Goal: Task Accomplishment & Management: Use online tool/utility

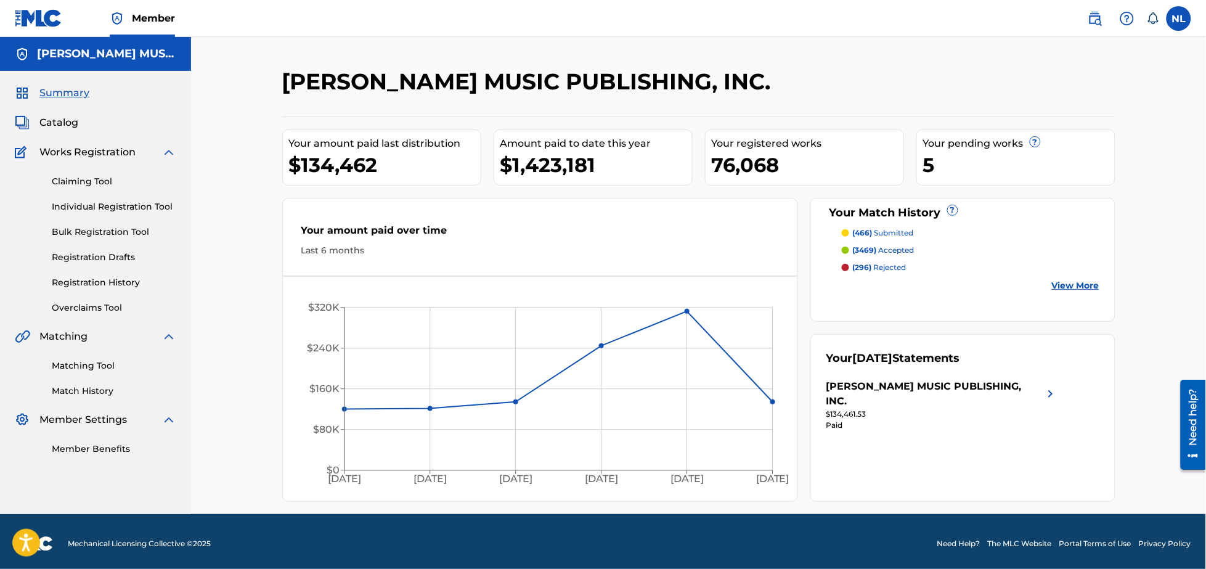
click at [97, 361] on link "Matching Tool" at bounding box center [114, 365] width 125 height 13
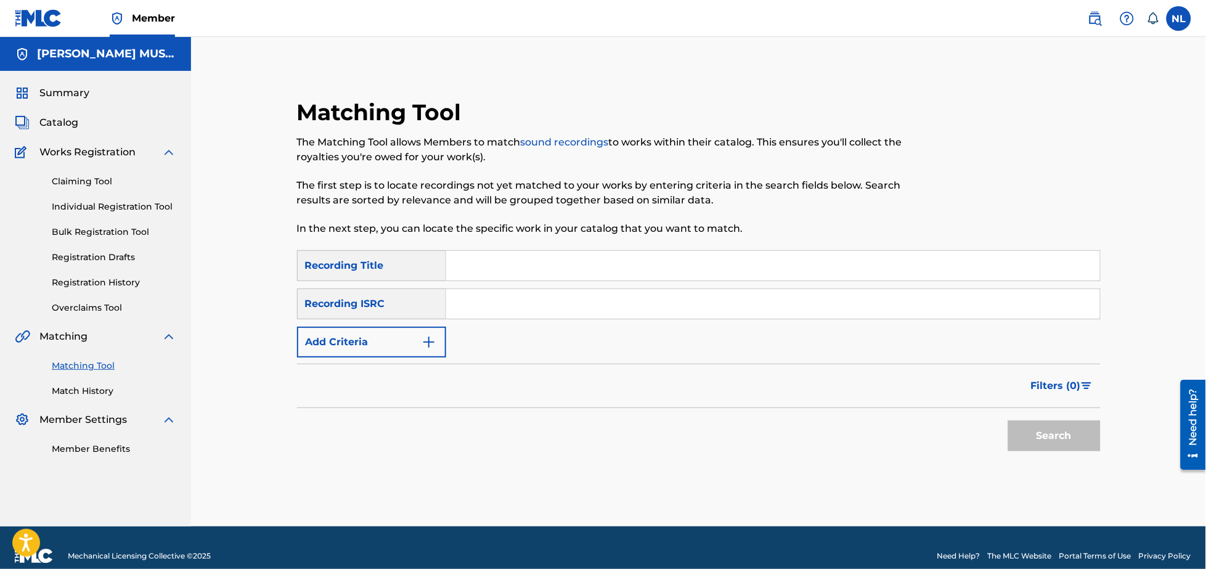
click at [539, 311] on input "Search Form" at bounding box center [773, 304] width 654 height 30
paste input "QZNWR2074935"
type input "QZNWR2074935"
click at [1008, 420] on button "Search" at bounding box center [1054, 435] width 92 height 31
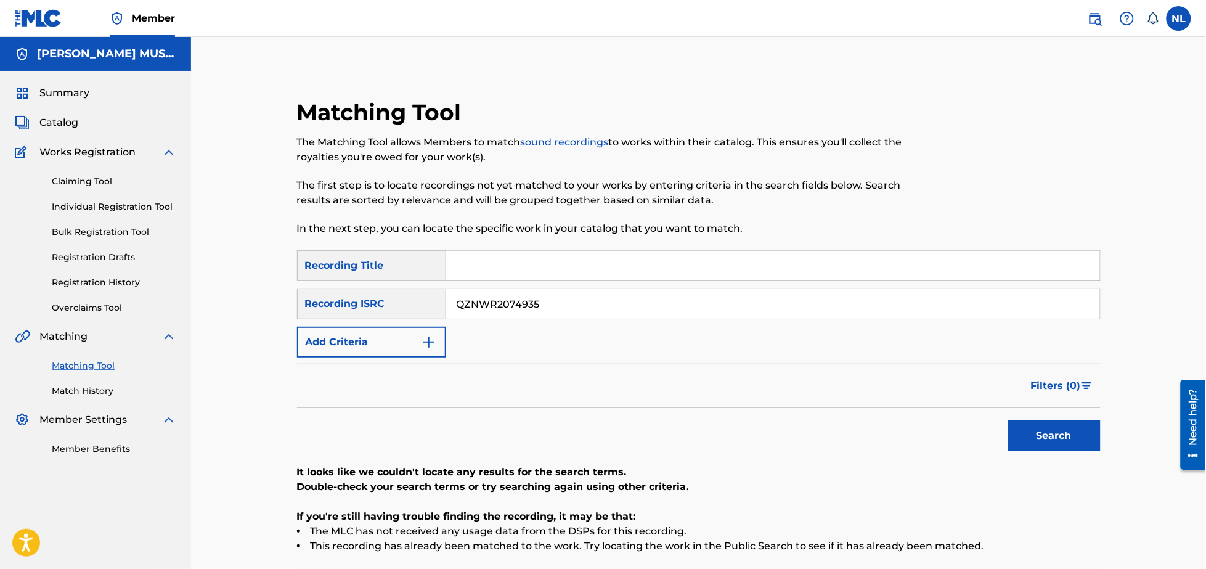
click at [1186, 17] on label at bounding box center [1179, 18] width 25 height 25
click at [1179, 18] on input "[PERSON_NAME][DATE] Lindo [EMAIL_ADDRESS][DOMAIN_NAME] Notification Preferences…" at bounding box center [1179, 18] width 0 height 0
click at [1057, 169] on p "Log out" at bounding box center [1059, 174] width 29 height 11
click at [1179, 18] on input "[PERSON_NAME][DATE] Lindo [EMAIL_ADDRESS][DOMAIN_NAME] Notification Preferences…" at bounding box center [1179, 18] width 0 height 0
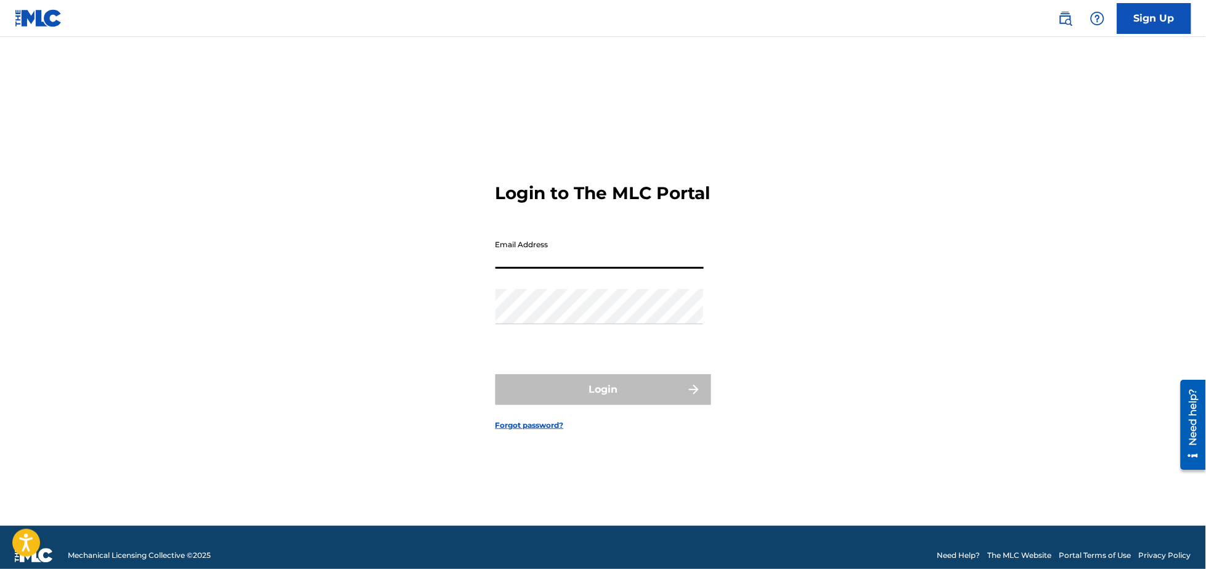
click at [535, 269] on input "Email Address" at bounding box center [600, 251] width 208 height 35
type input "[PERSON_NAME][EMAIL_ADDRESS][DOMAIN_NAME]"
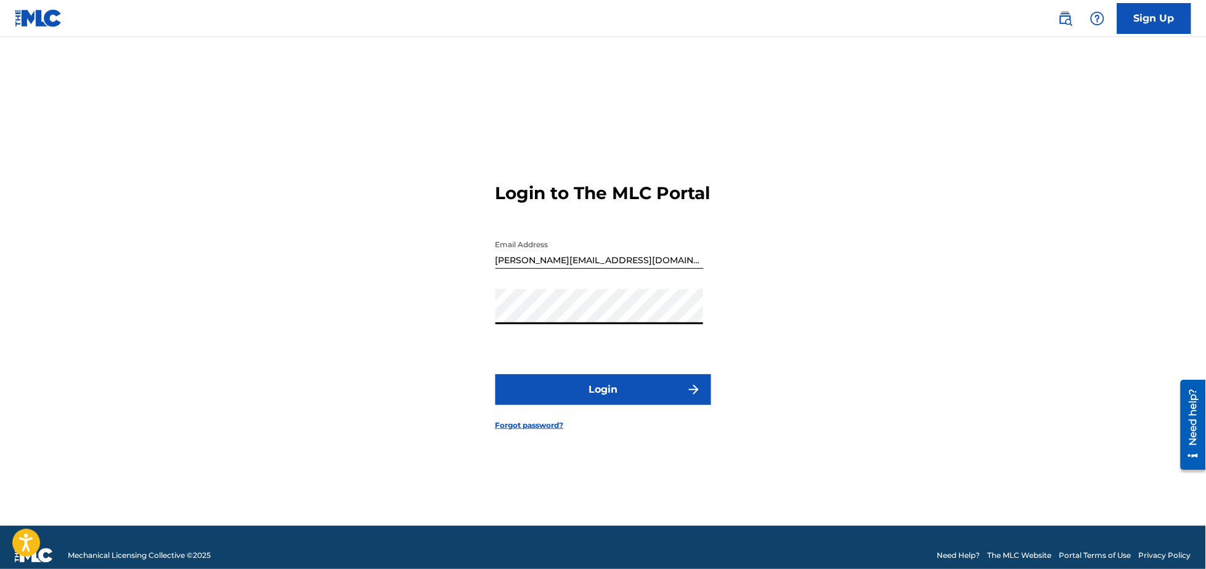
click at [608, 396] on button "Login" at bounding box center [604, 389] width 216 height 31
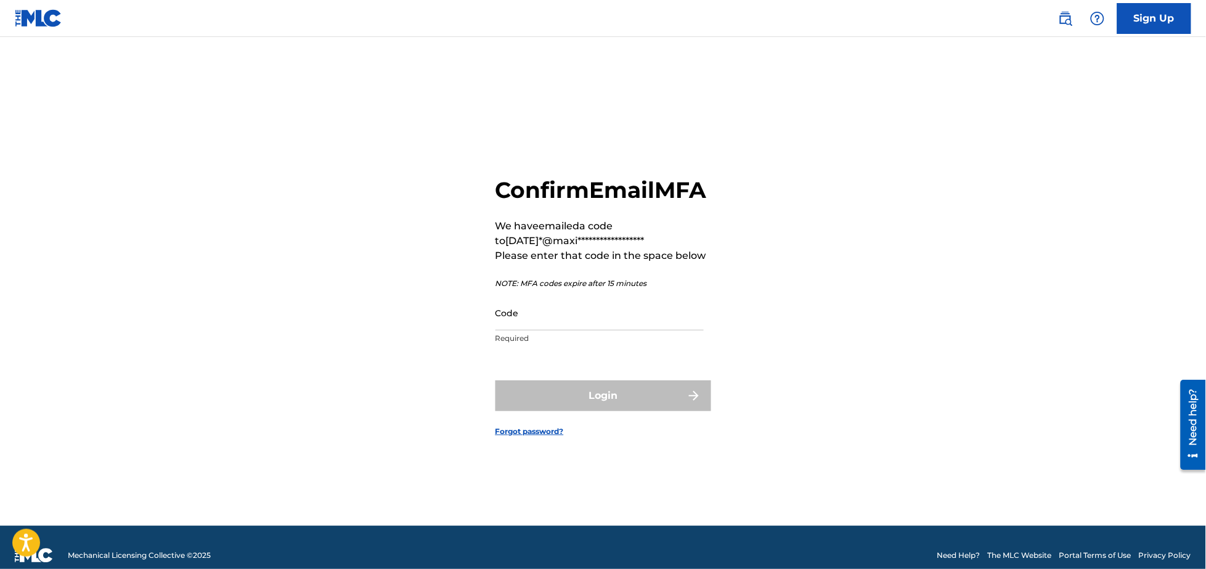
click at [530, 324] on input "Code" at bounding box center [600, 312] width 208 height 35
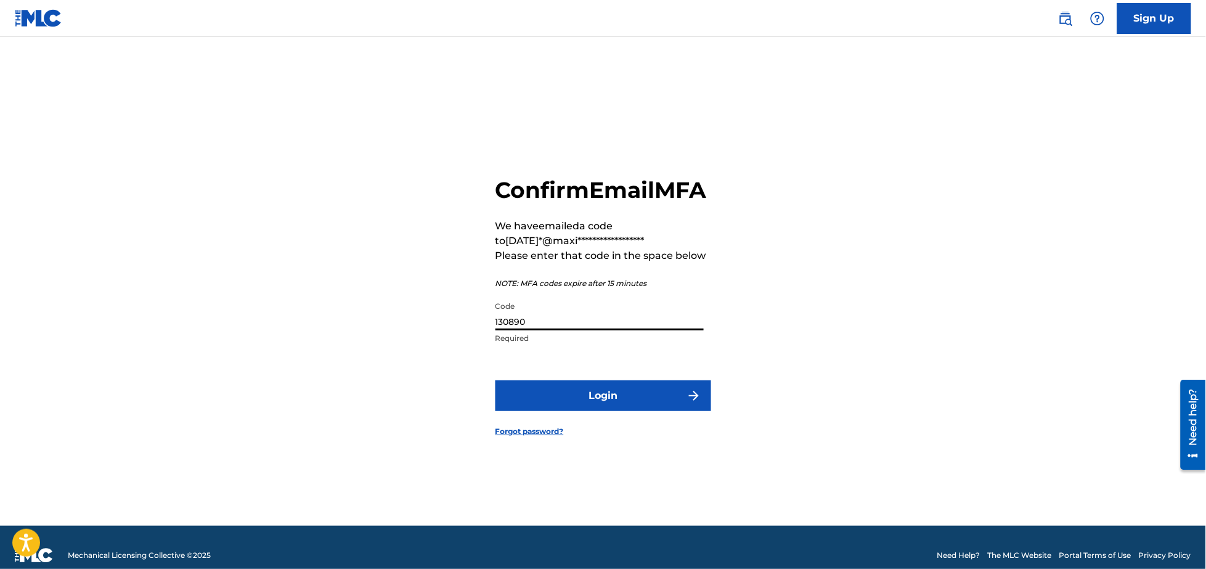
type input "130890"
click at [496, 380] on button "Login" at bounding box center [604, 395] width 216 height 31
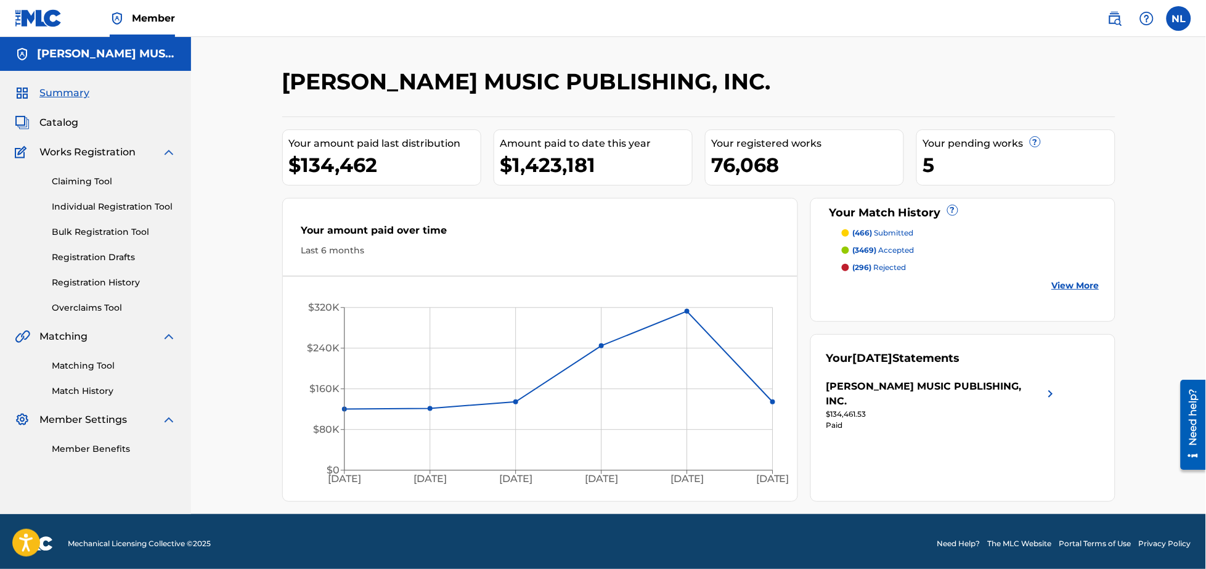
click at [93, 362] on link "Matching Tool" at bounding box center [114, 365] width 125 height 13
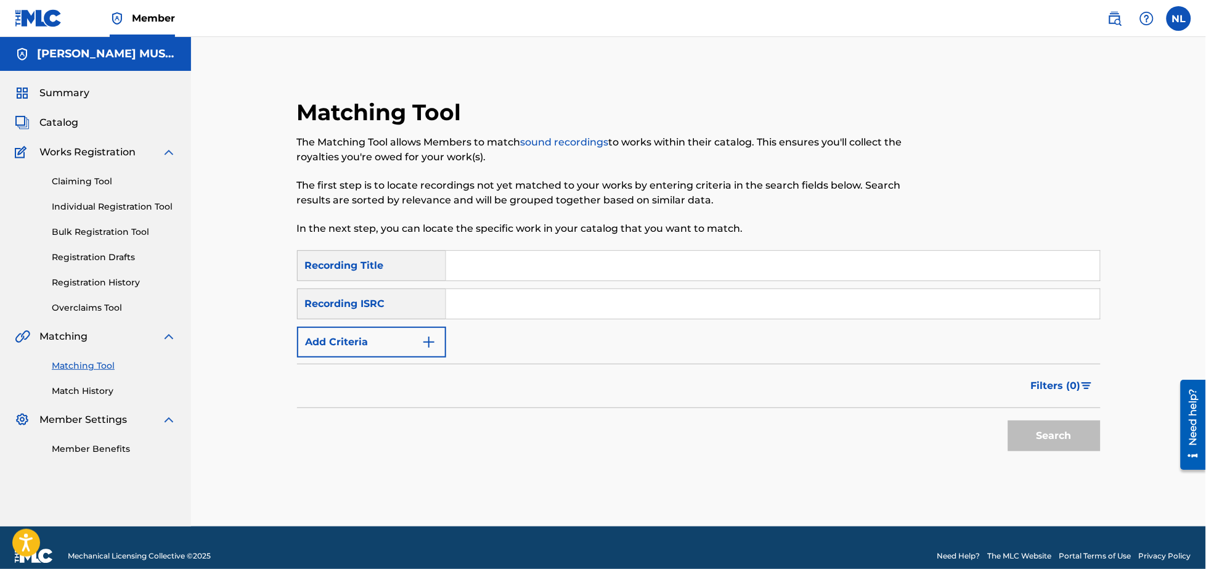
click at [491, 302] on input "Search Form" at bounding box center [773, 304] width 654 height 30
paste input "QZNWR2074935"
click at [1008, 420] on button "Search" at bounding box center [1054, 435] width 92 height 31
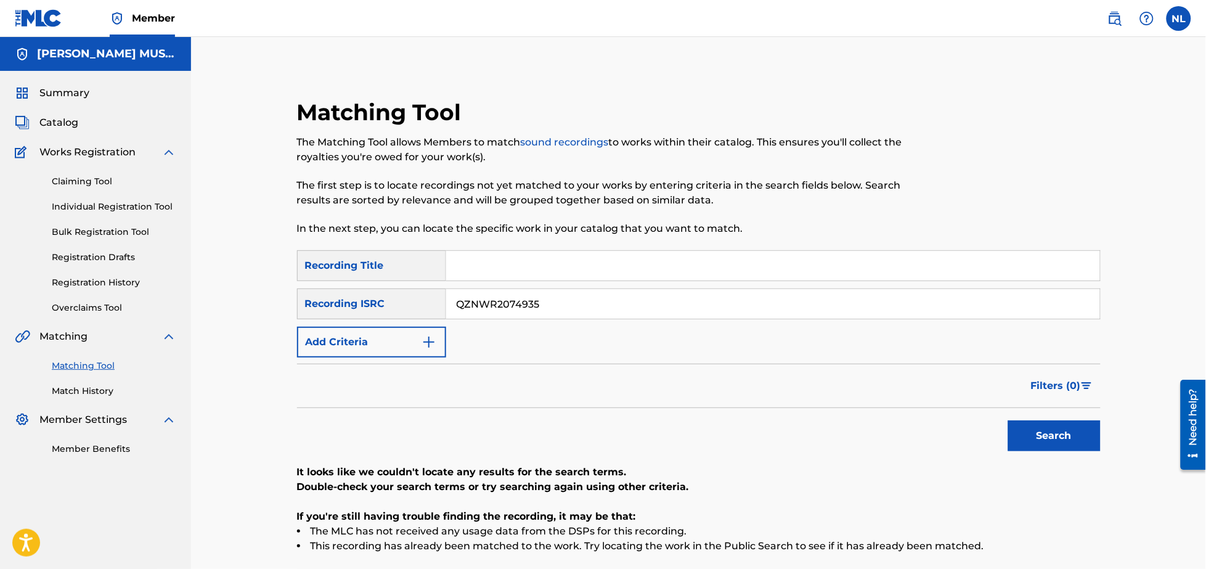
click at [571, 310] on input "QZNWR2074935" at bounding box center [773, 304] width 654 height 30
paste input "M6MZ2027332"
type input "QM6MZ2027332"
click at [1008, 420] on button "Search" at bounding box center [1054, 435] width 92 height 31
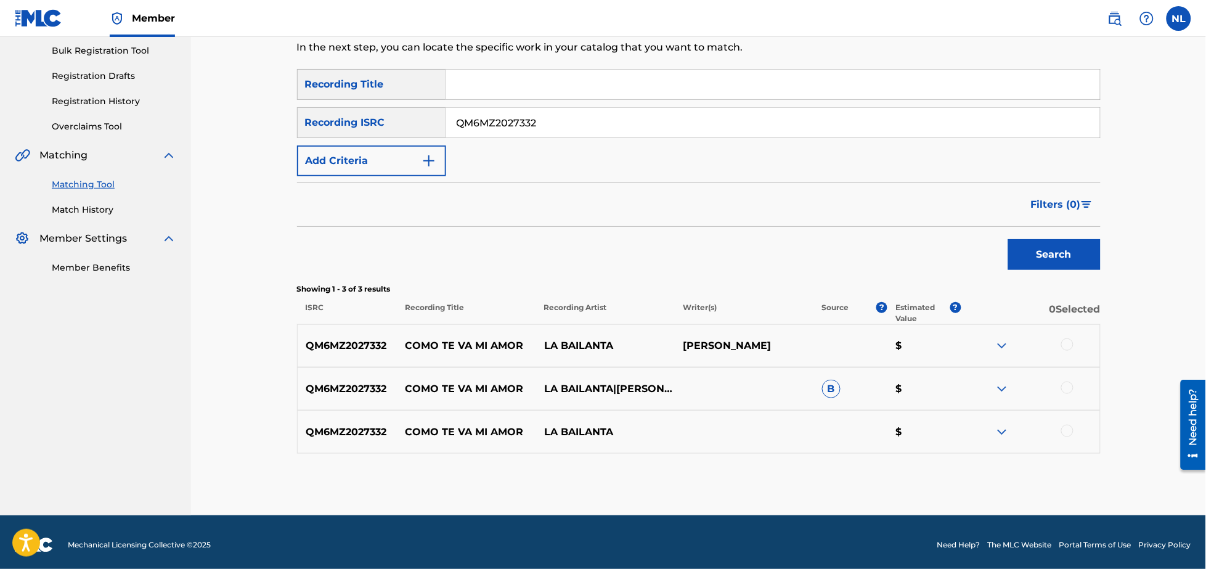
scroll to position [187, 0]
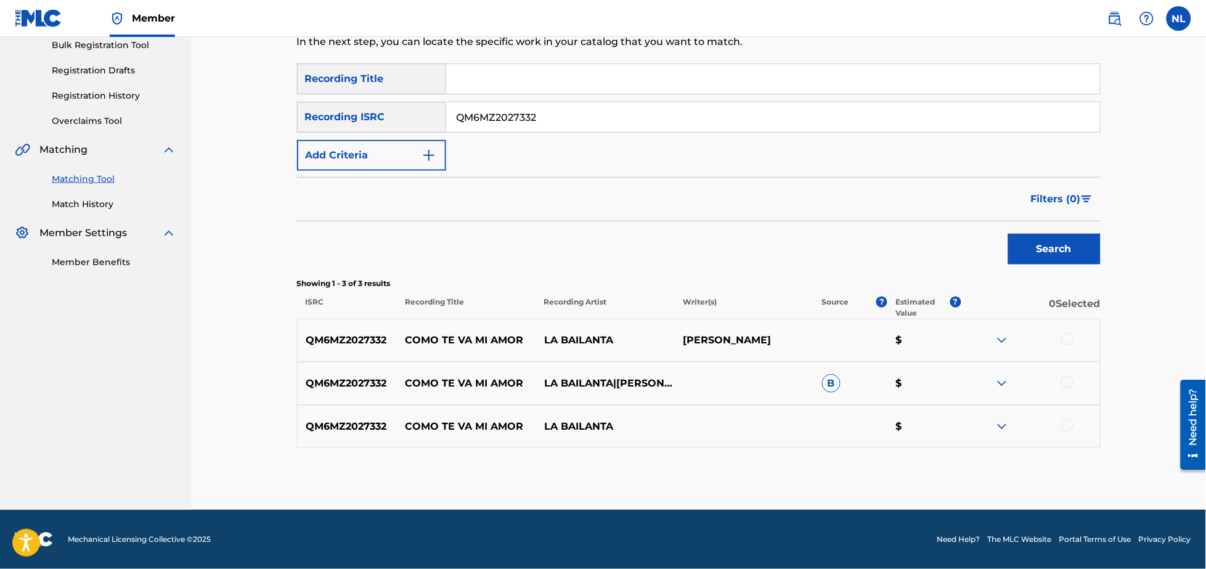
click at [1068, 424] on div at bounding box center [1067, 425] width 12 height 12
click at [1065, 380] on div at bounding box center [1067, 382] width 12 height 12
click at [1067, 337] on div at bounding box center [1067, 339] width 12 height 12
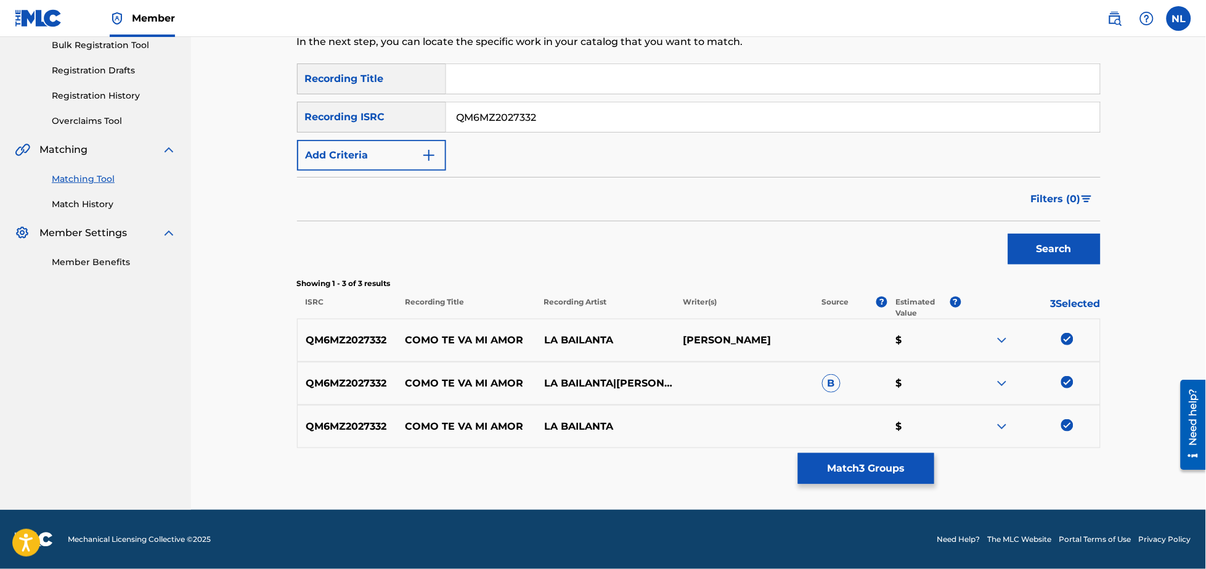
click at [870, 467] on button "Match 3 Groups" at bounding box center [866, 468] width 136 height 31
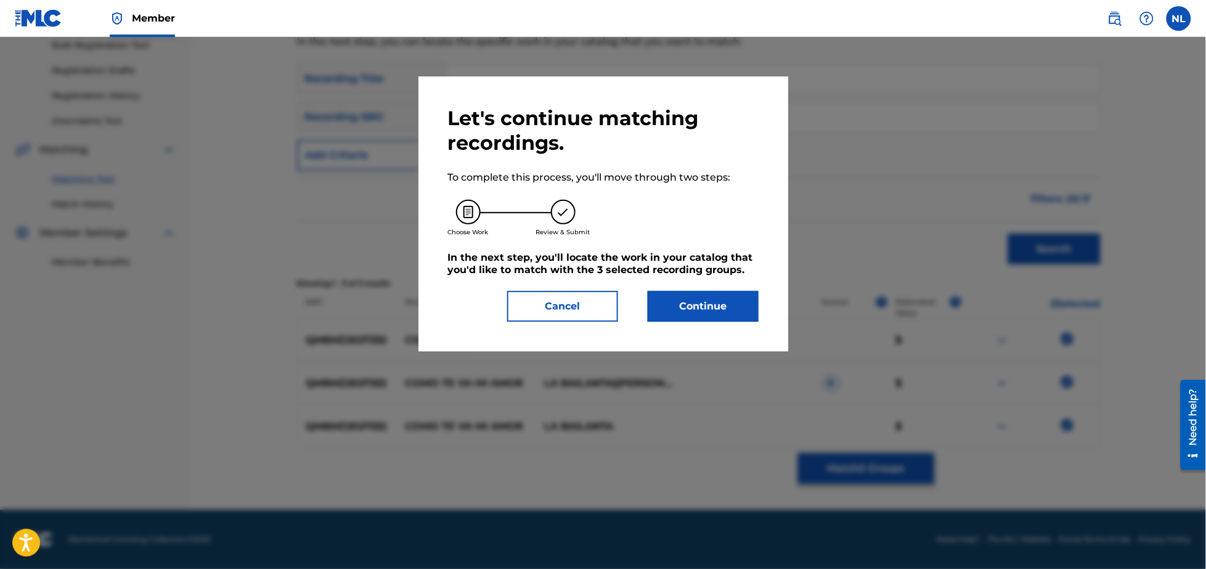
click at [716, 307] on button "Continue" at bounding box center [703, 306] width 111 height 31
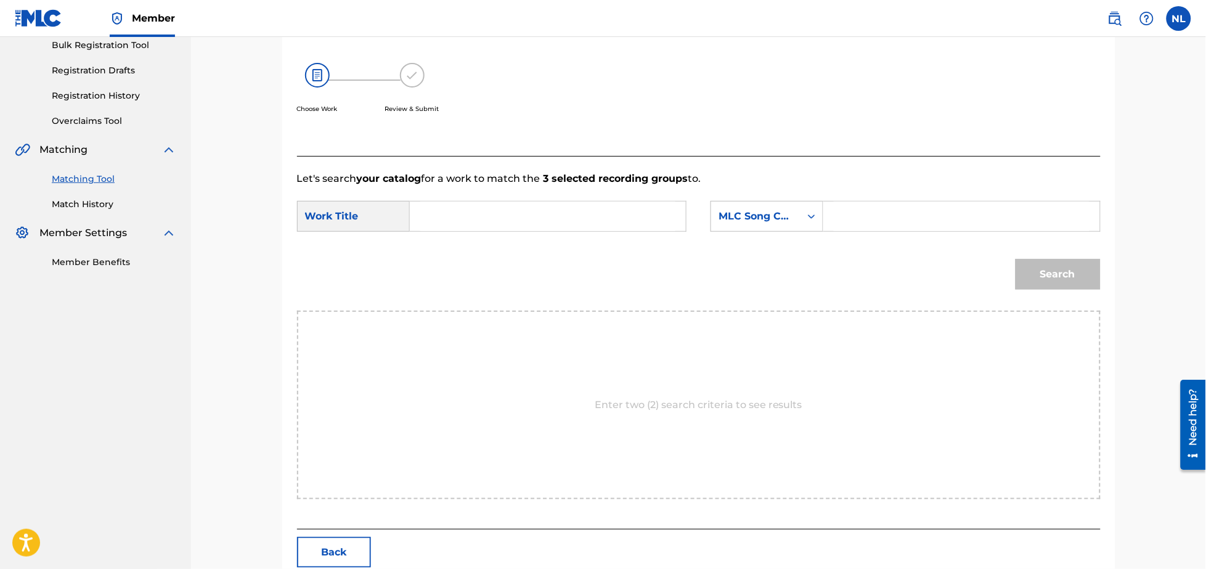
click at [561, 216] on input "Search Form" at bounding box center [547, 217] width 255 height 30
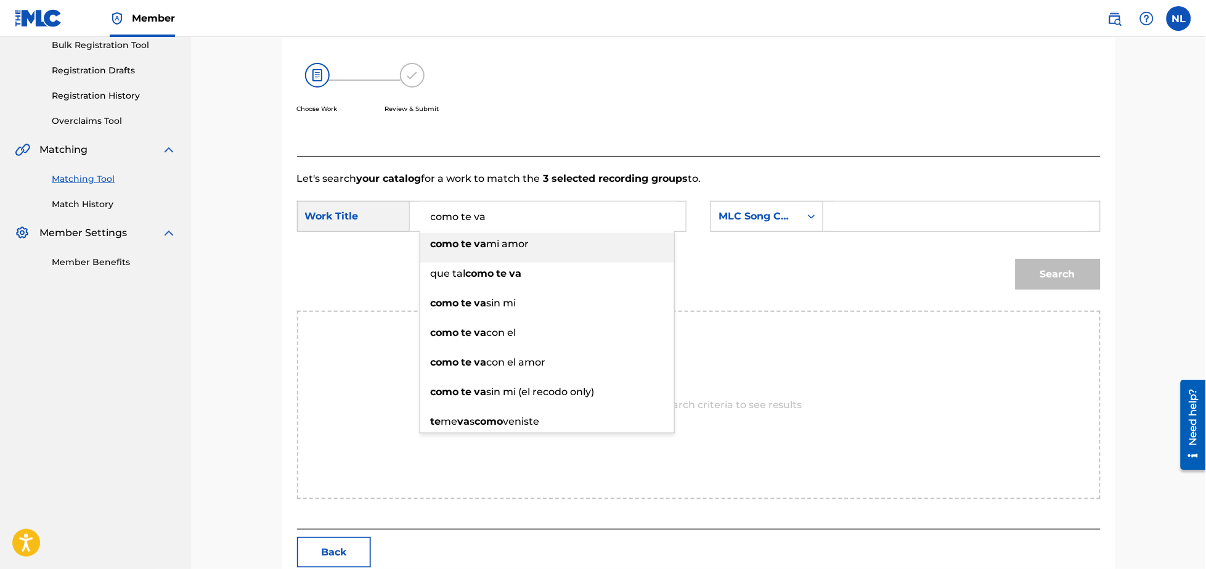
click at [502, 239] on span "mi amor" at bounding box center [508, 244] width 43 height 12
type input "como te va mi amor"
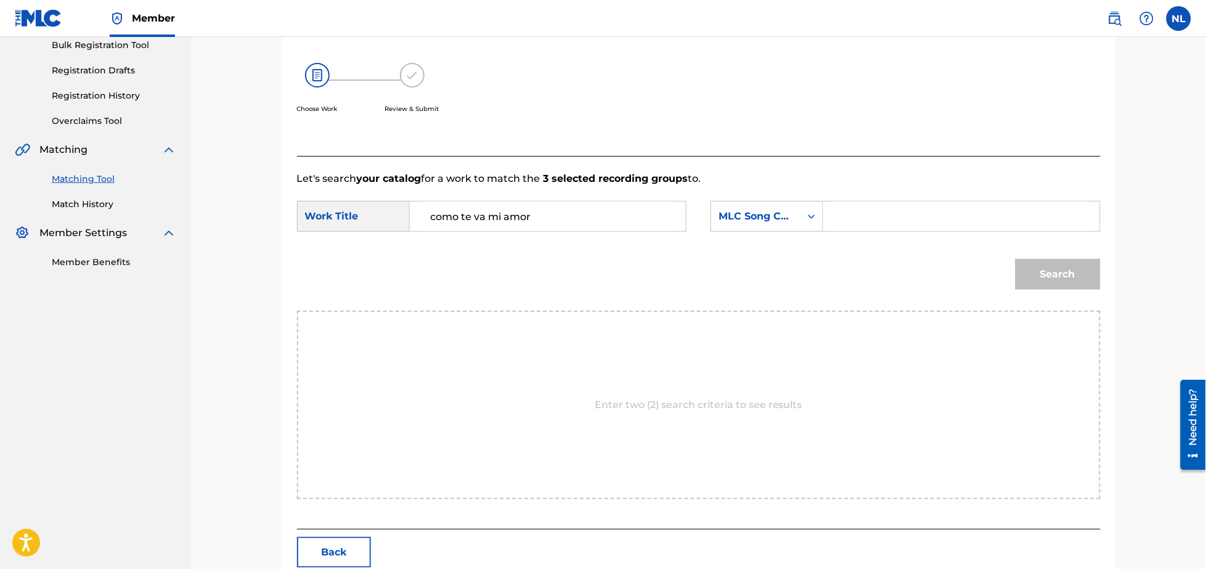
click at [951, 220] on input "Search Form" at bounding box center [961, 217] width 255 height 30
drag, startPoint x: 942, startPoint y: 219, endPoint x: 944, endPoint y: 212, distance: 7.2
click at [942, 219] on input "Search Form" at bounding box center [961, 217] width 255 height 30
paste input "C59767"
type input "C59767"
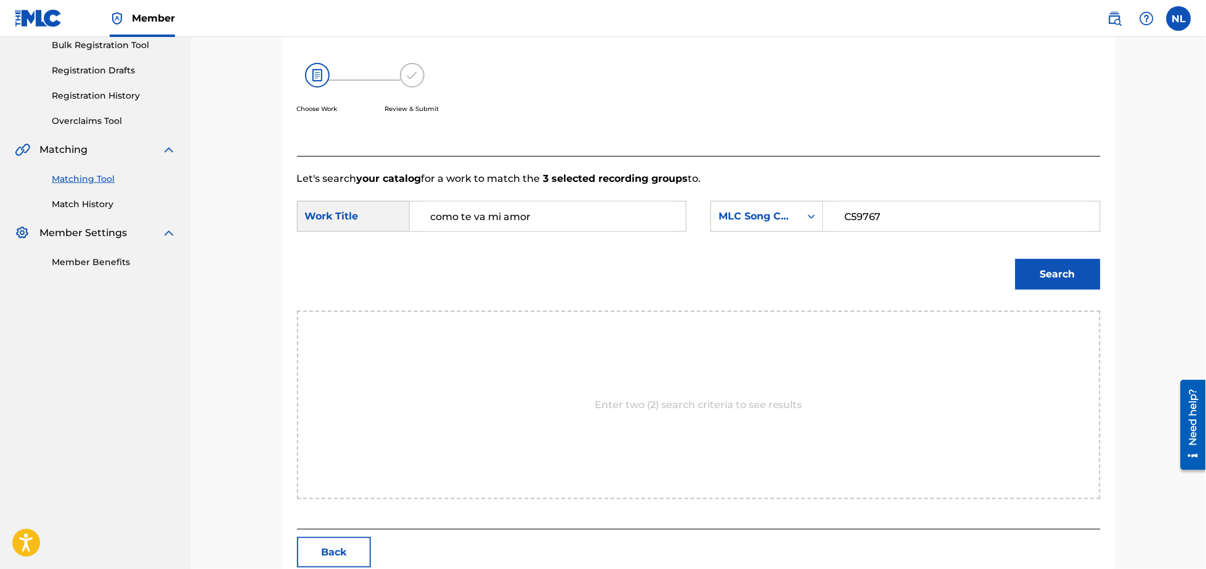
click at [1016, 259] on button "Search" at bounding box center [1058, 274] width 85 height 31
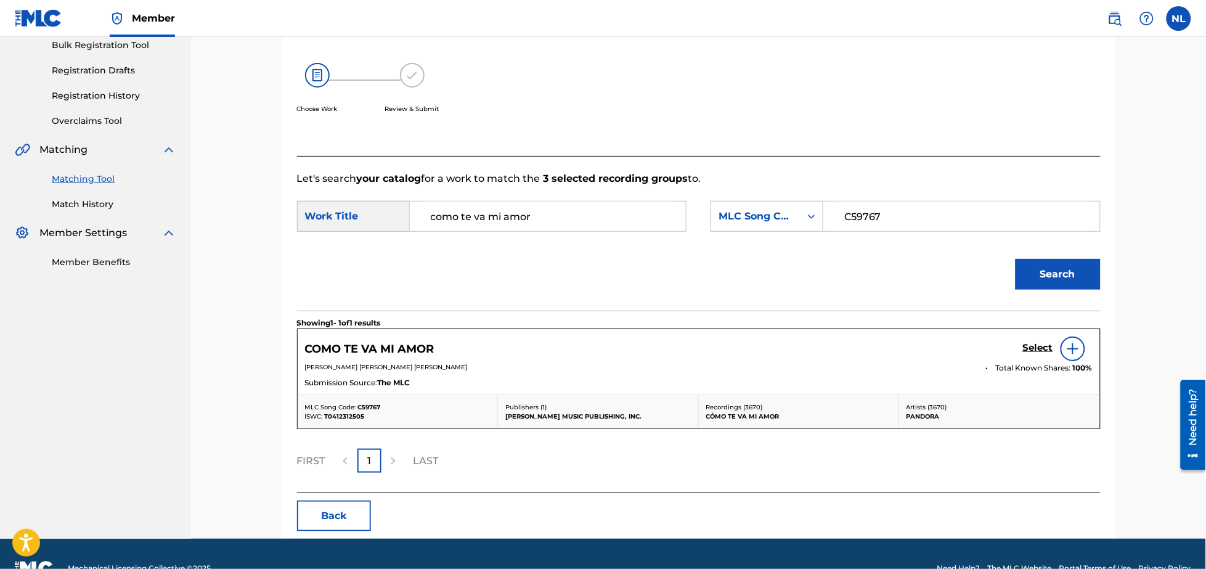
click at [1038, 346] on h5 "Select" at bounding box center [1038, 348] width 30 height 12
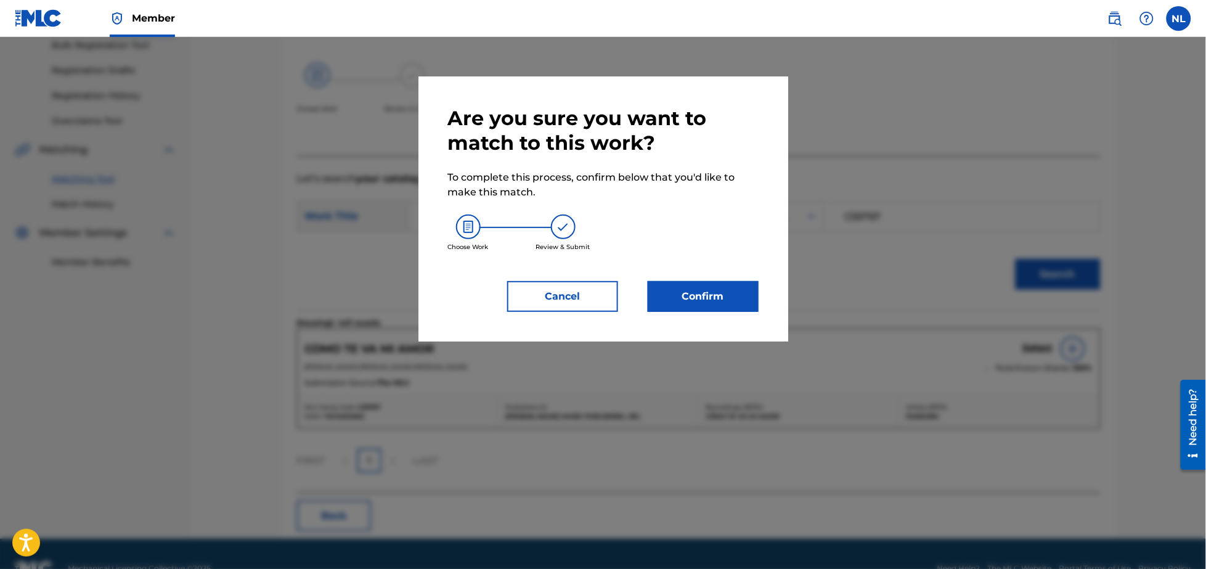
click at [692, 286] on button "Confirm" at bounding box center [703, 296] width 111 height 31
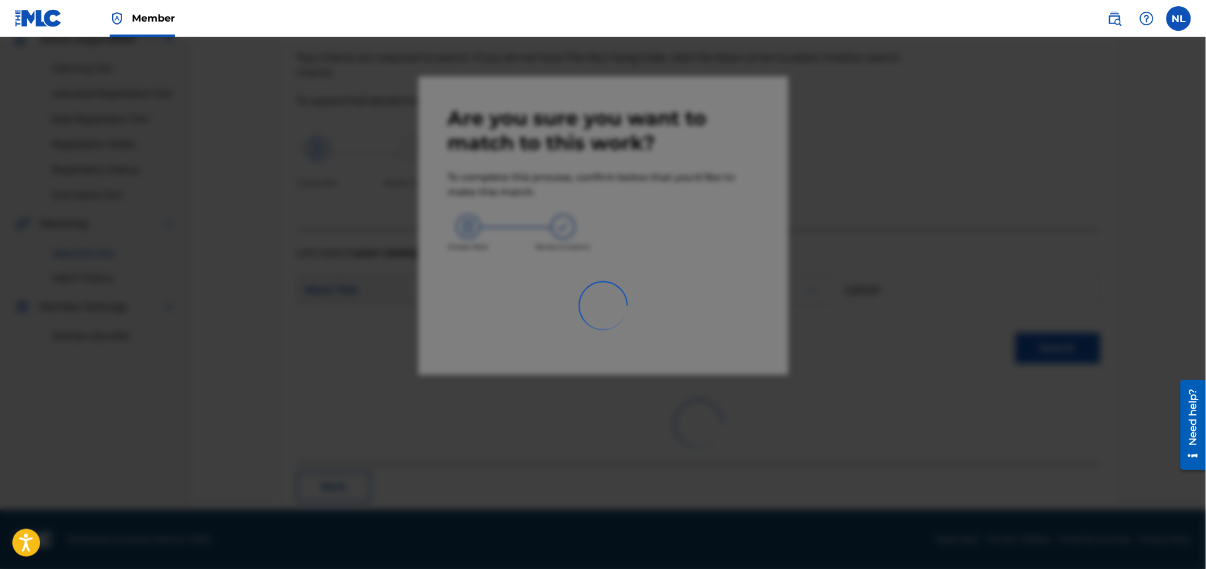
scroll to position [33, 0]
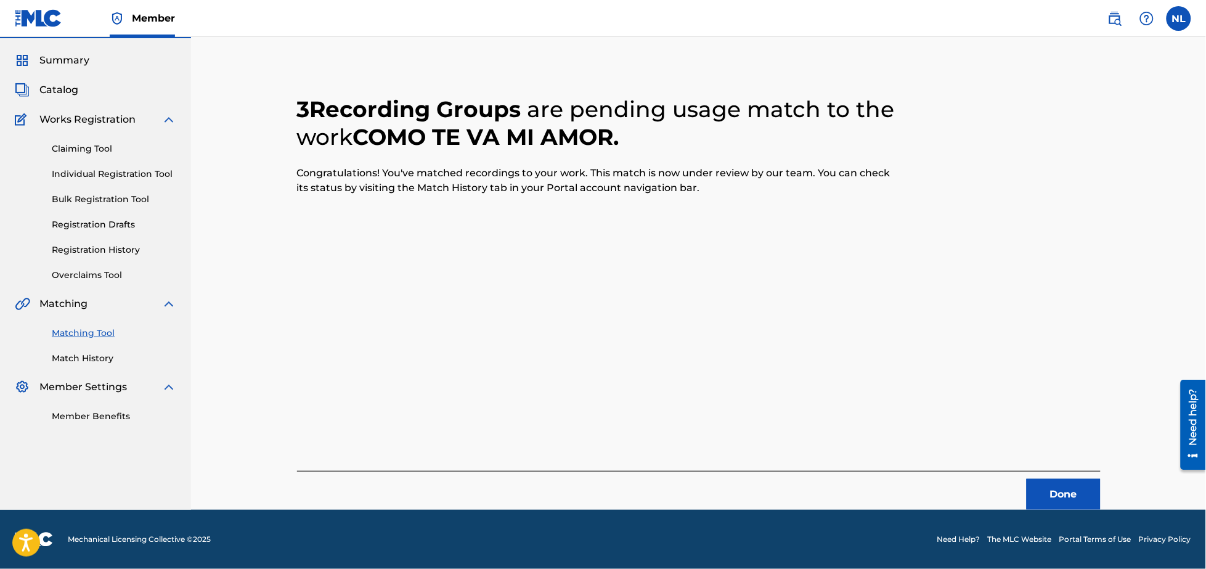
click at [1045, 490] on button "Done" at bounding box center [1064, 494] width 74 height 31
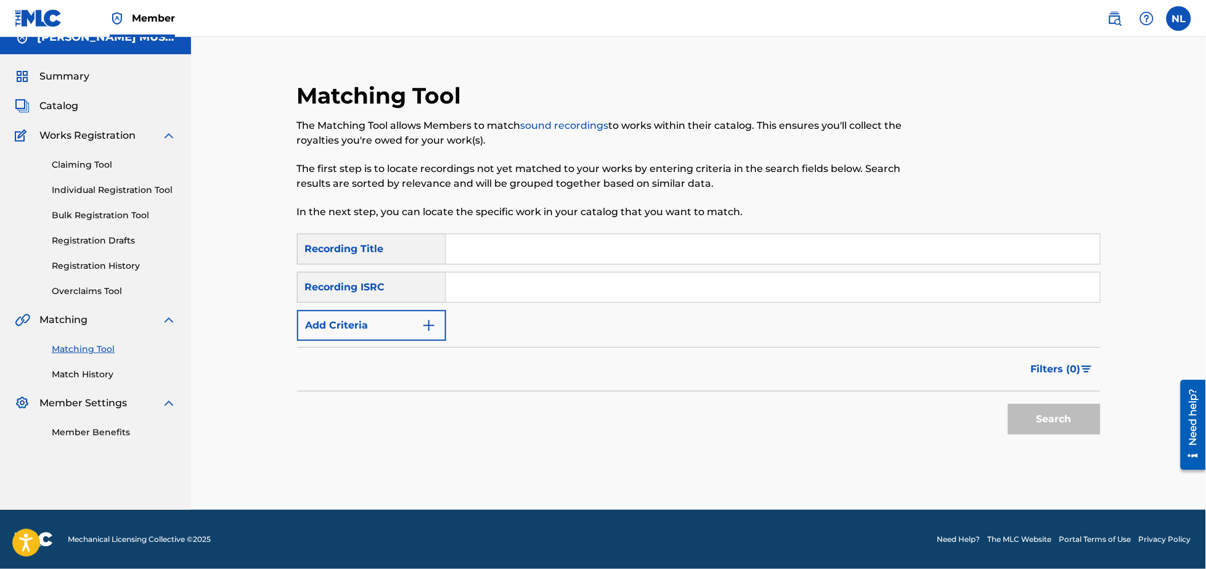
scroll to position [0, 0]
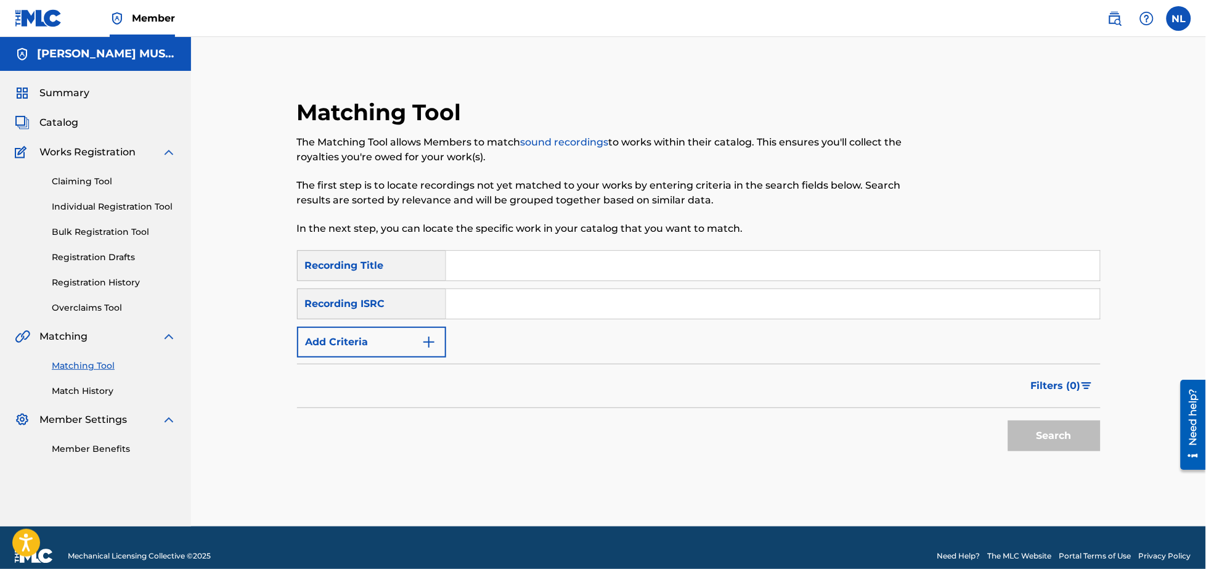
click at [542, 310] on input "Search Form" at bounding box center [773, 304] width 654 height 30
paste input "USHM92057619"
click at [1008, 420] on button "Search" at bounding box center [1054, 435] width 92 height 31
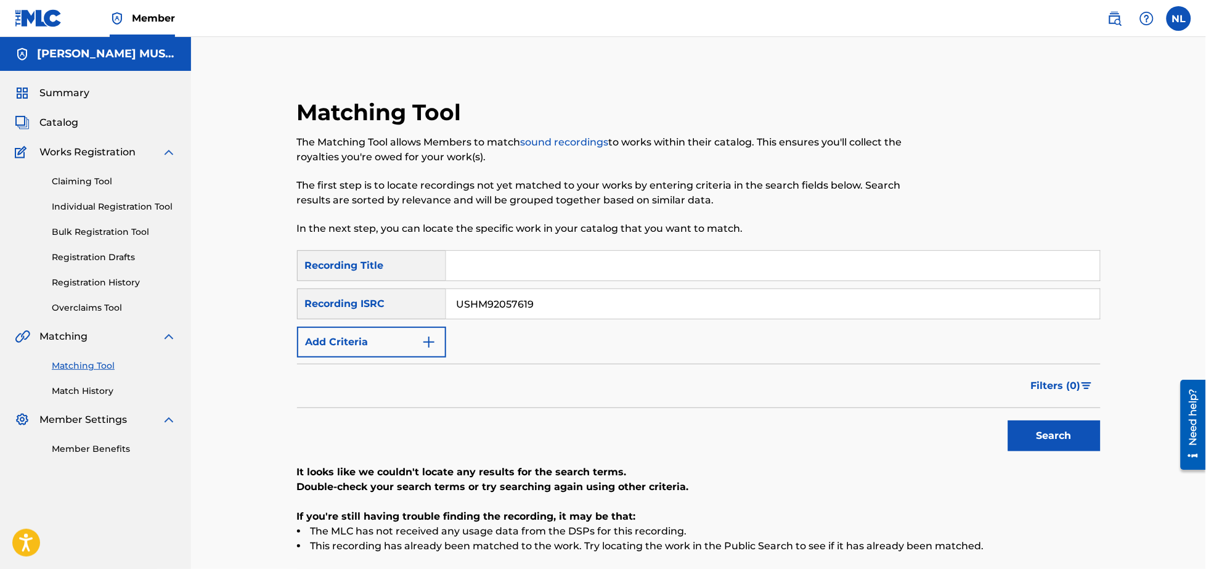
click at [571, 305] on input "USHM92057619" at bounding box center [773, 304] width 654 height 30
paste input "QM6MZ2087287"
type input "QM6MZ2087287"
click at [1008, 420] on button "Search" at bounding box center [1054, 435] width 92 height 31
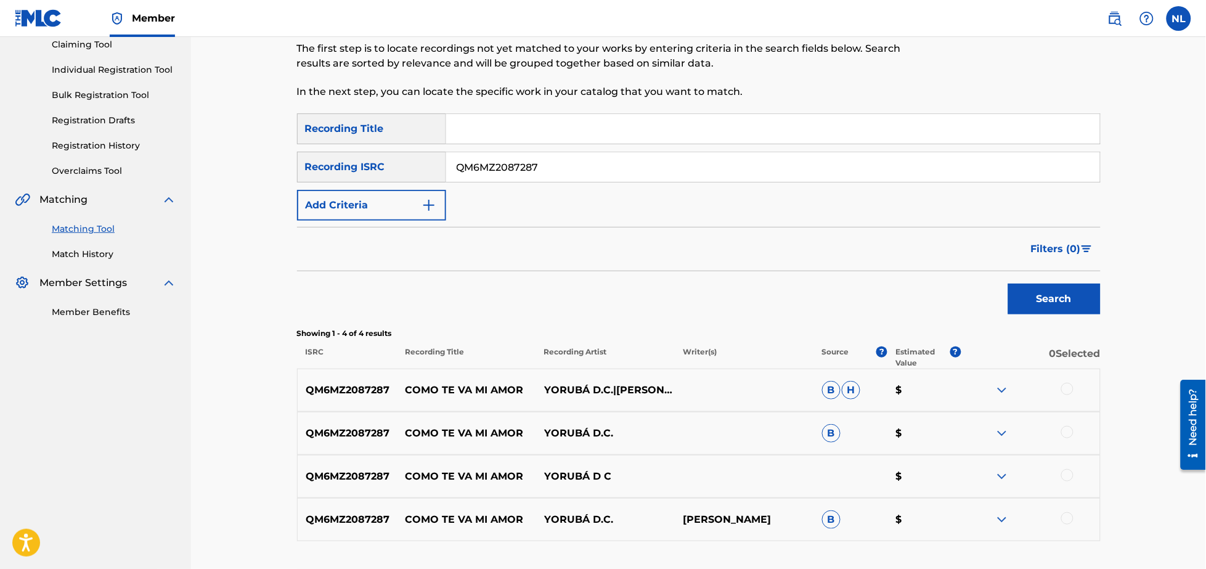
scroll to position [203, 0]
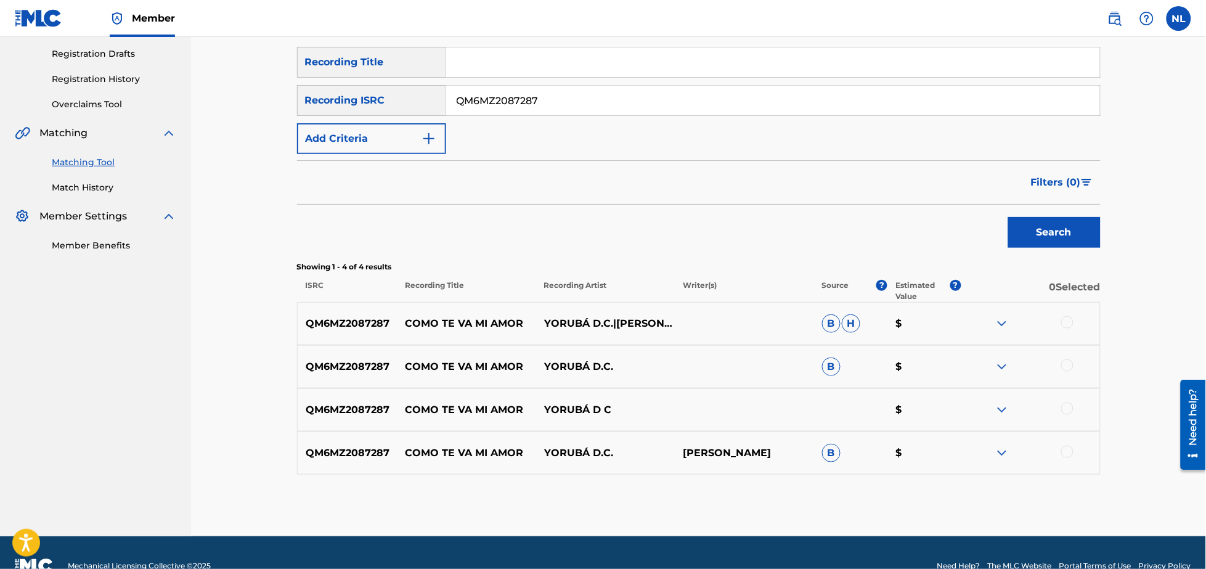
click at [1070, 451] on div at bounding box center [1067, 452] width 12 height 12
click at [1071, 413] on div at bounding box center [1067, 409] width 12 height 12
click at [1071, 369] on div at bounding box center [1067, 365] width 12 height 12
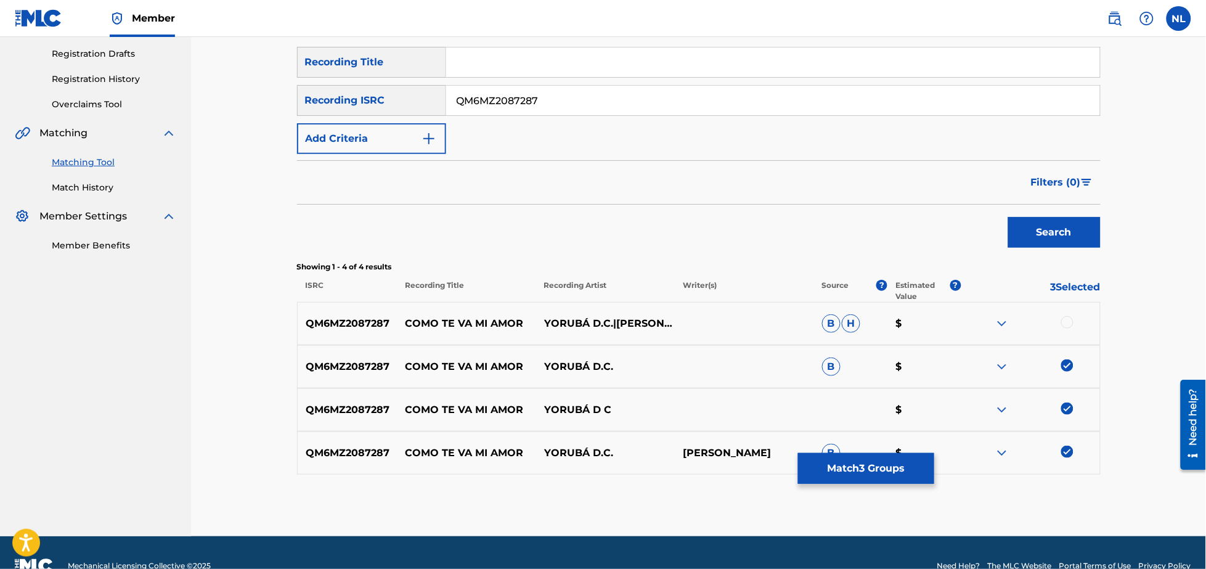
click at [1069, 328] on div at bounding box center [1067, 322] width 12 height 12
click at [854, 470] on button "Match 4 Groups" at bounding box center [866, 468] width 136 height 31
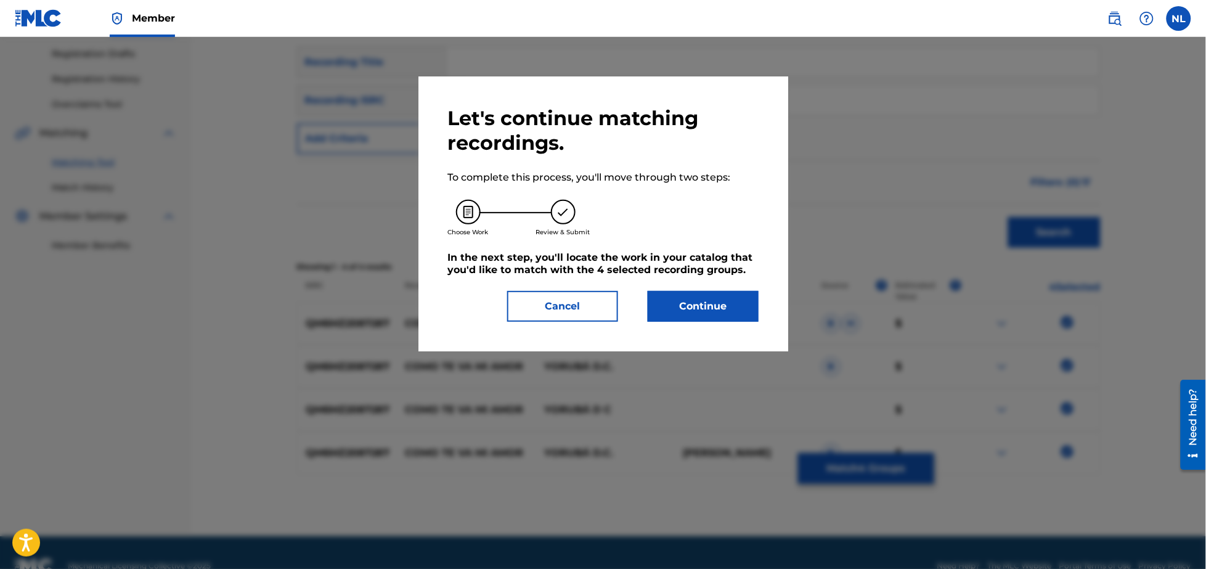
click at [743, 309] on button "Continue" at bounding box center [703, 306] width 111 height 31
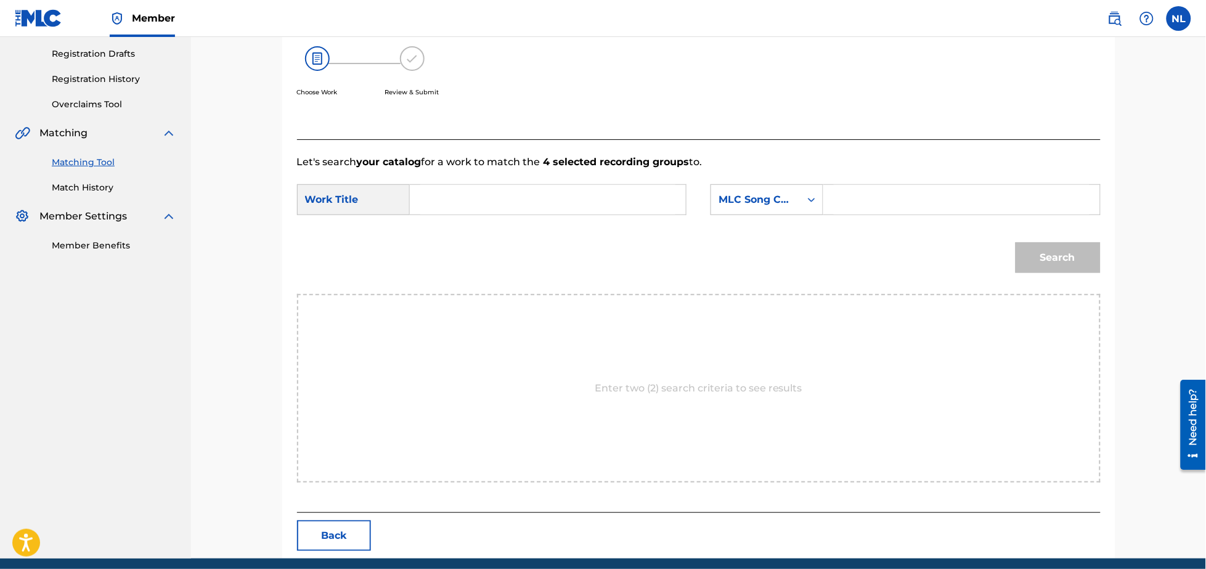
click at [590, 202] on input "Search Form" at bounding box center [547, 200] width 255 height 30
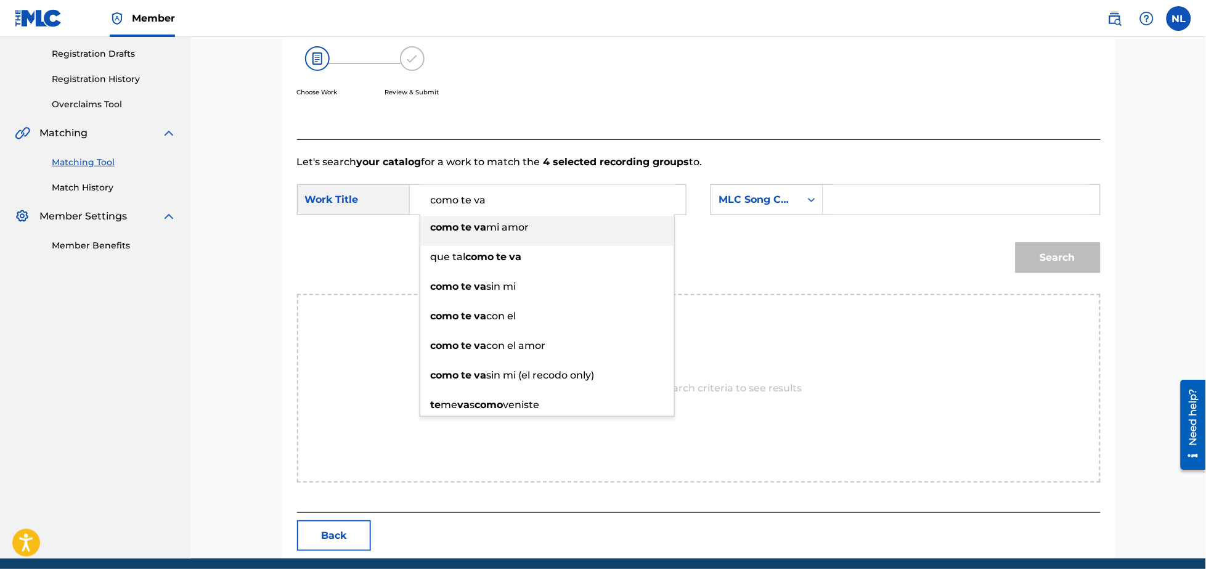
click at [494, 221] on span "mi amor" at bounding box center [508, 227] width 43 height 12
type input "como te va mi amor"
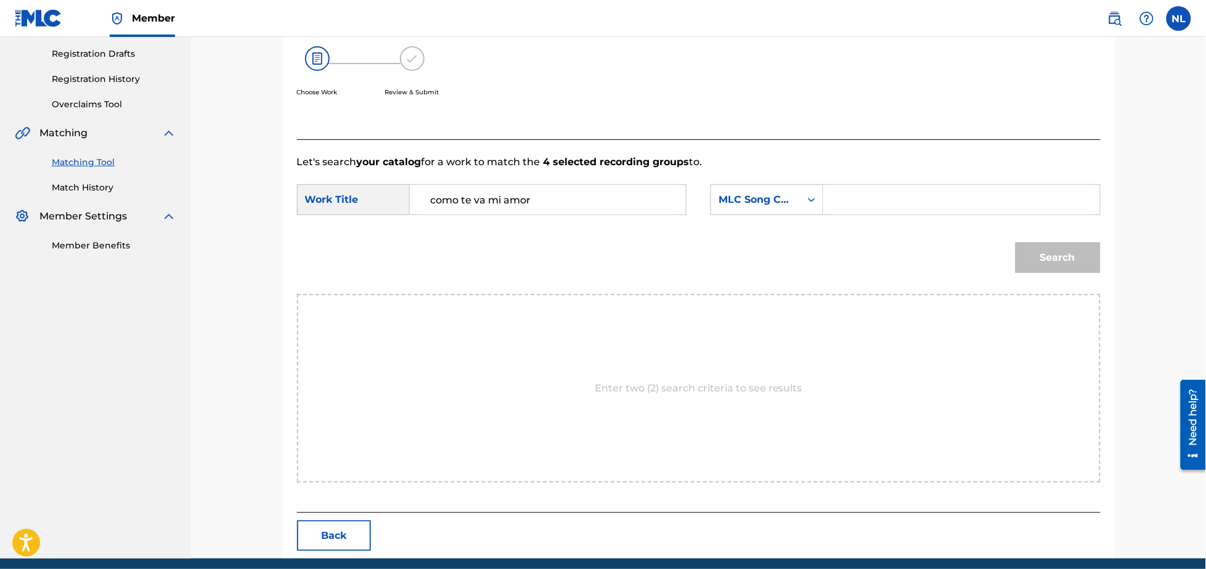
click at [883, 202] on input "Search Form" at bounding box center [961, 200] width 255 height 30
type input "c59767"
click at [1016, 242] on button "Search" at bounding box center [1058, 257] width 85 height 31
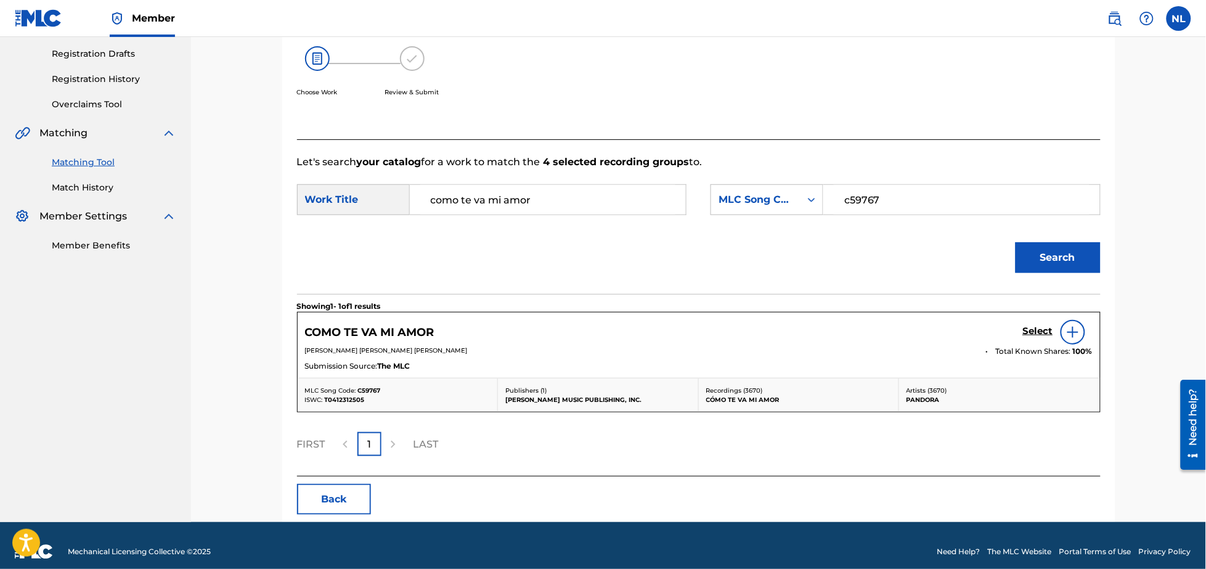
click at [1037, 330] on h5 "Select" at bounding box center [1038, 331] width 30 height 12
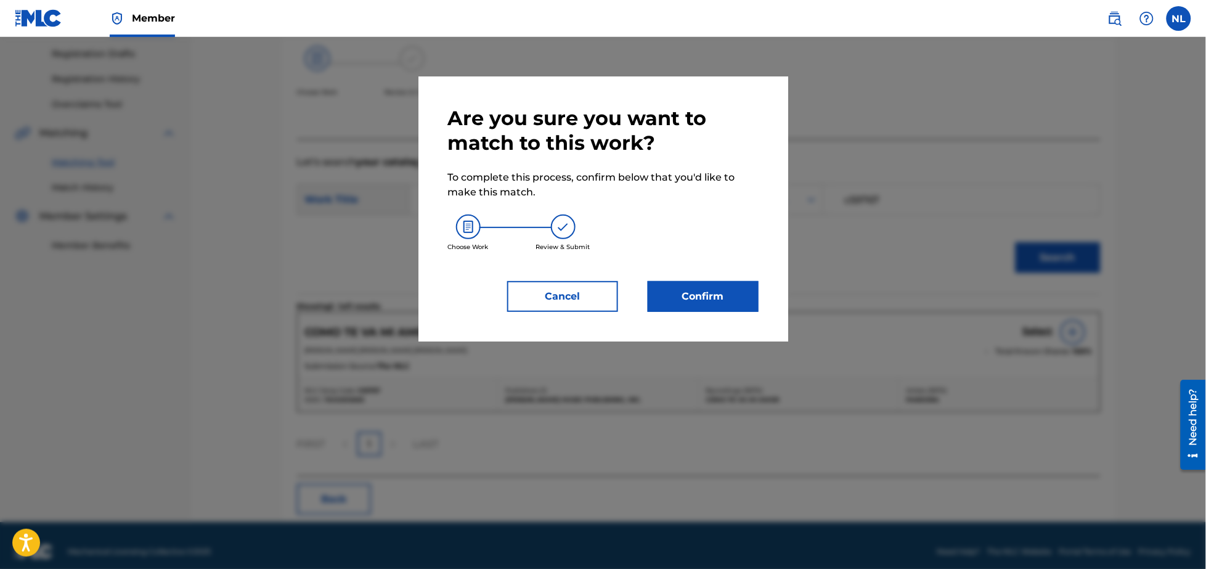
click at [724, 298] on button "Confirm" at bounding box center [703, 296] width 111 height 31
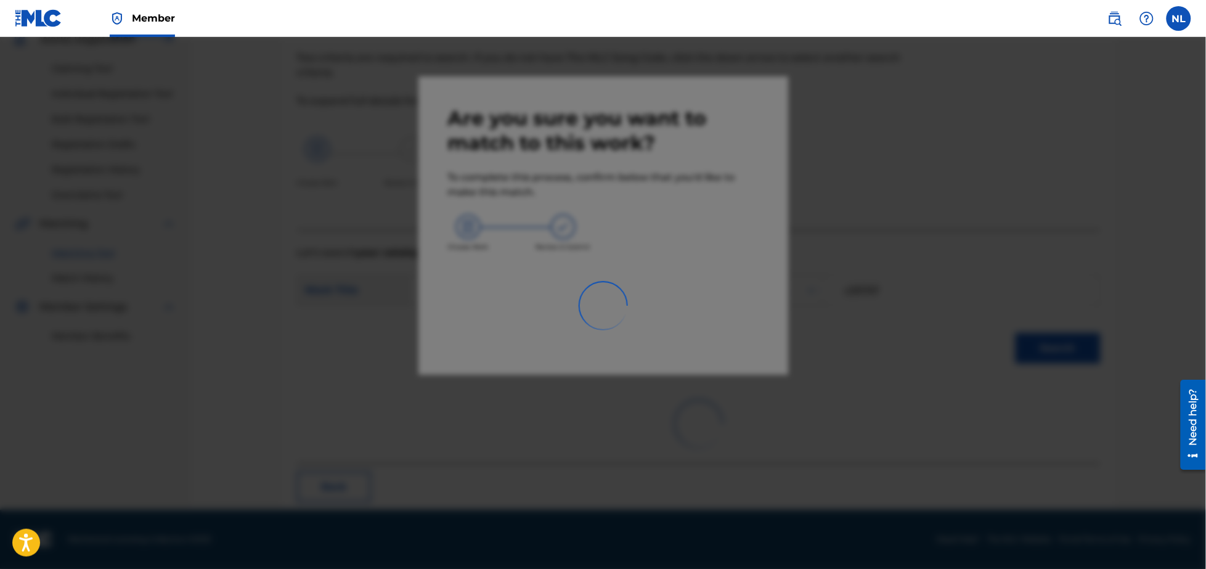
scroll to position [33, 0]
